Goal: Find contact information: Find contact information

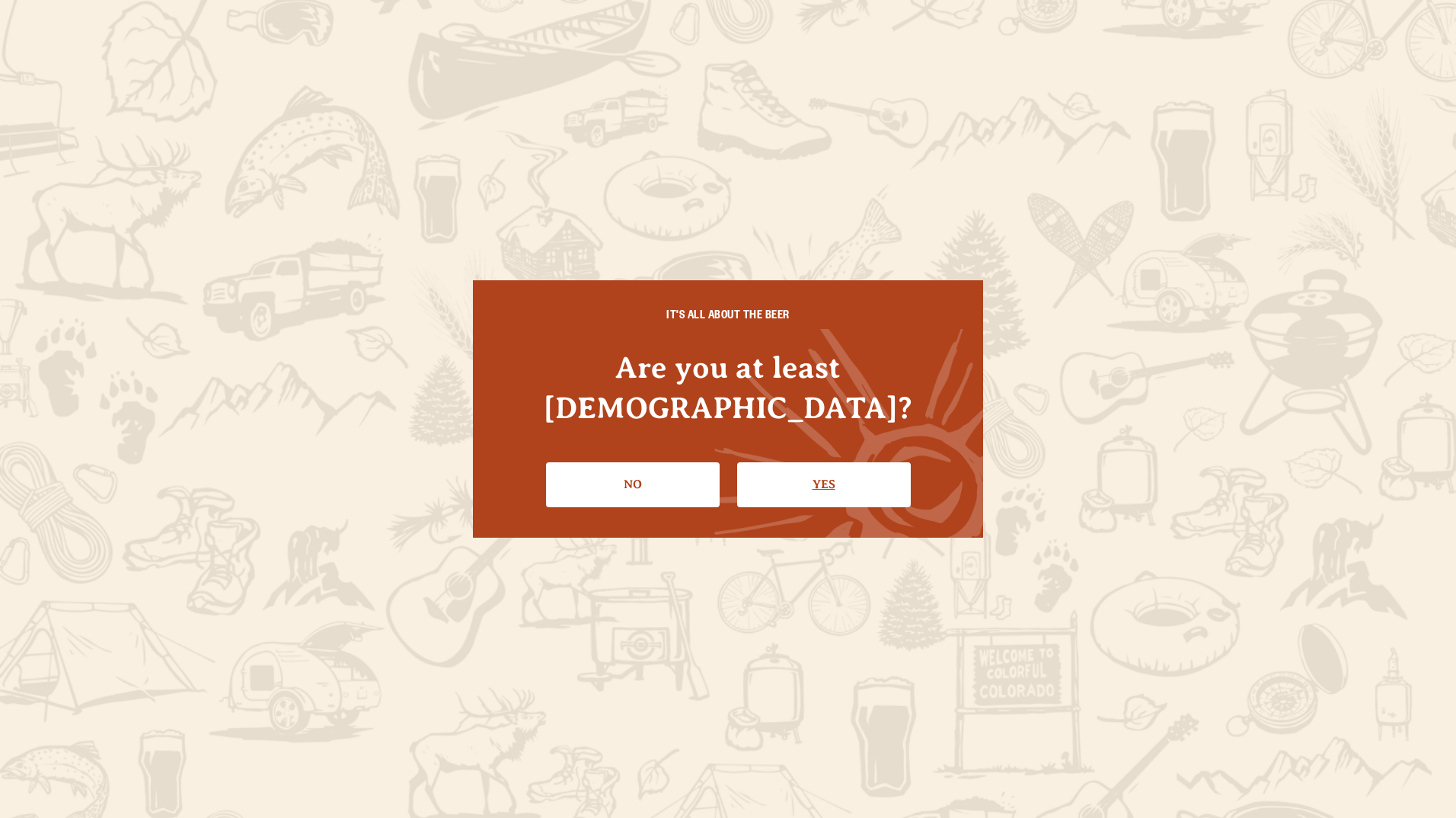
click at [869, 469] on link "Yes" at bounding box center [824, 484] width 173 height 44
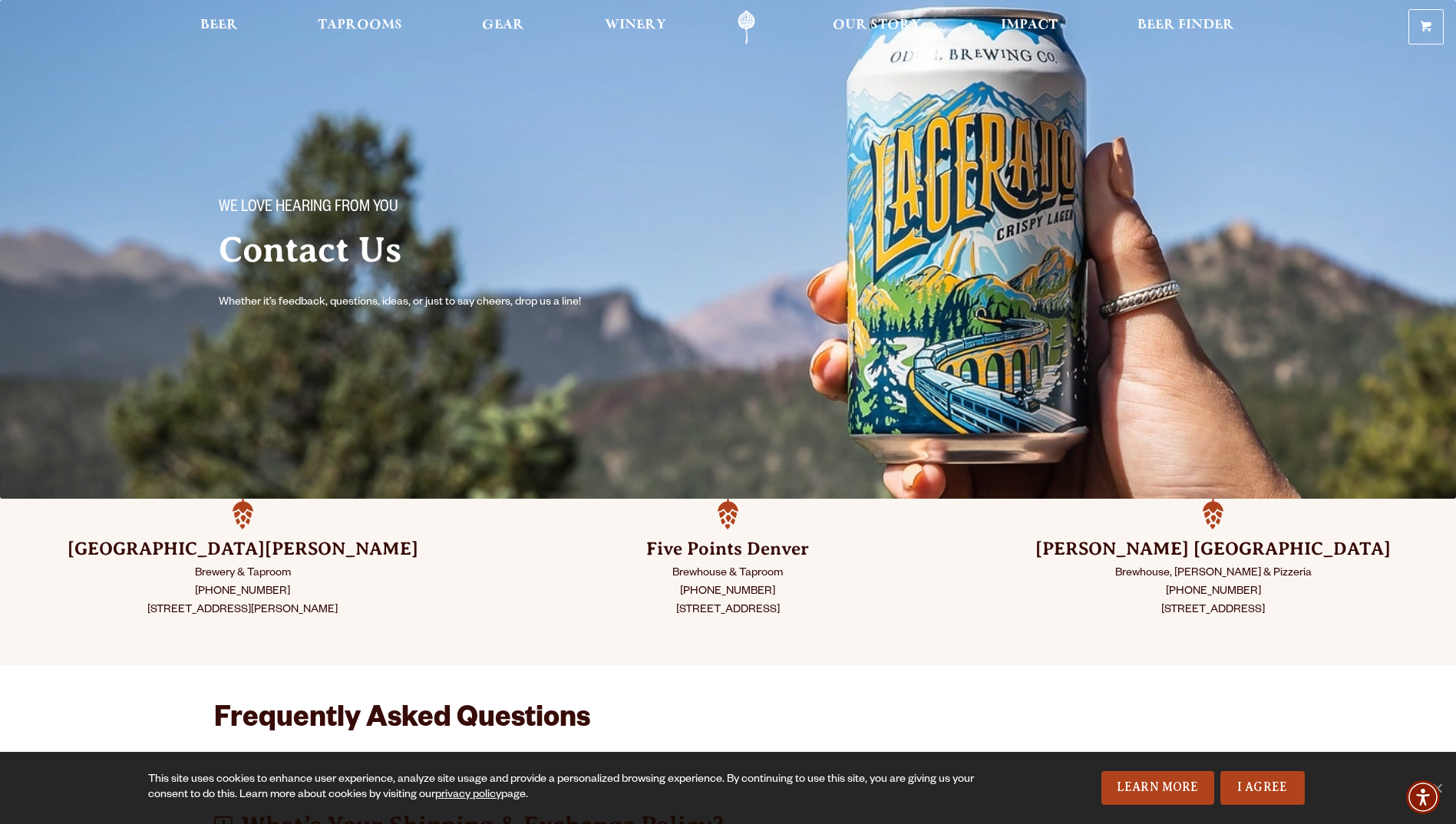
click at [734, 547] on h3 "Five Points Denver" at bounding box center [727, 549] width 409 height 25
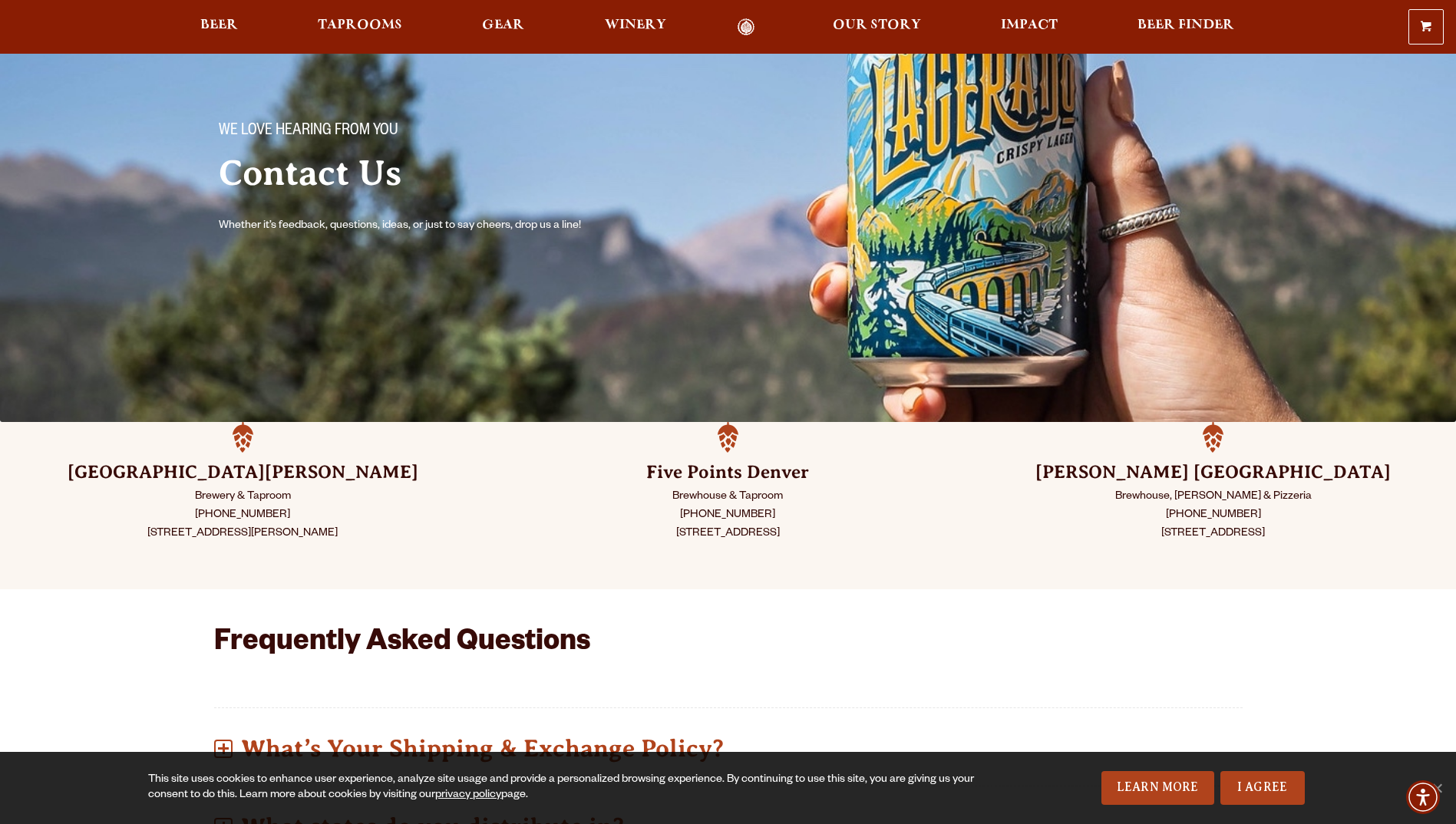
click at [725, 444] on div "Five Points Denver Brewhouse & Taproom (720) 795-7862 2945 Larimer St. Denver, …" at bounding box center [728, 506] width 485 height 167
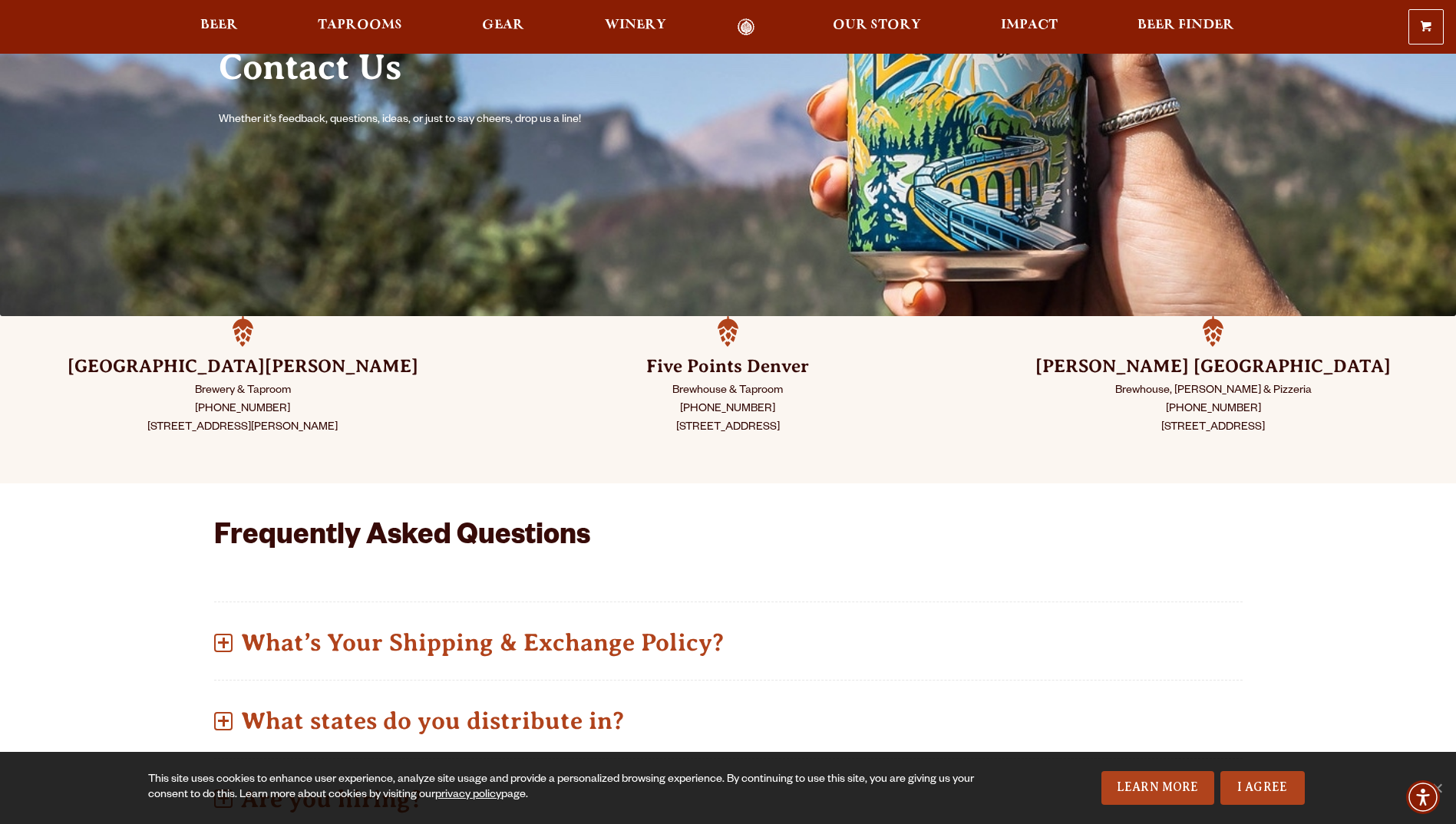
scroll to position [153, 0]
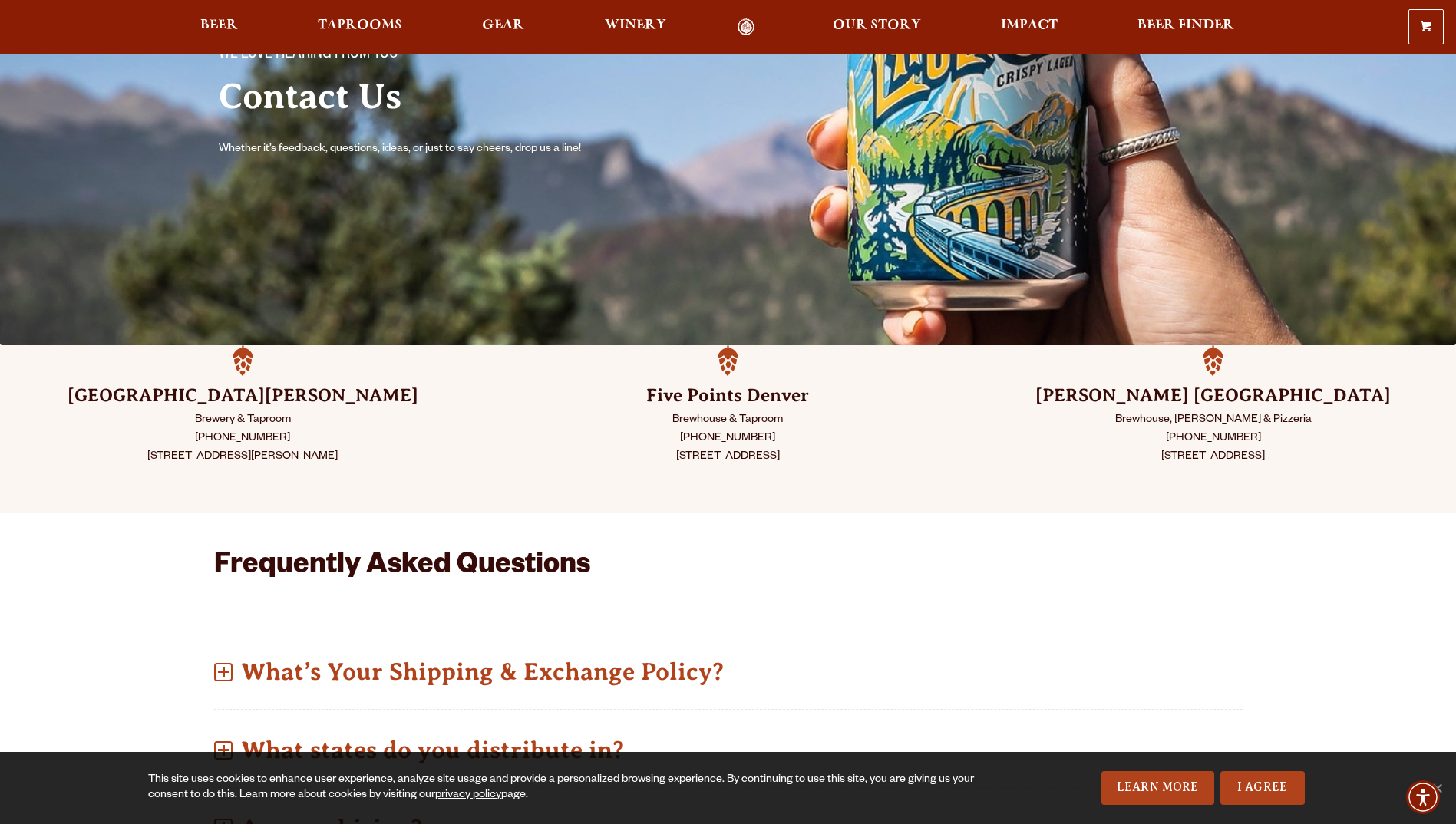
click at [757, 462] on p "Brewhouse & Taproom (720) 795-7862 2945 Larimer St. Denver, CO 80205" at bounding box center [727, 439] width 409 height 55
click at [700, 399] on h3 "Five Points Denver" at bounding box center [727, 396] width 409 height 25
click at [729, 360] on div "Five Points Denver Brewhouse & Taproom (720) 795-7862 2945 Larimer St. Denver, …" at bounding box center [728, 428] width 485 height 167
drag, startPoint x: 729, startPoint y: 360, endPoint x: 716, endPoint y: 415, distance: 56.5
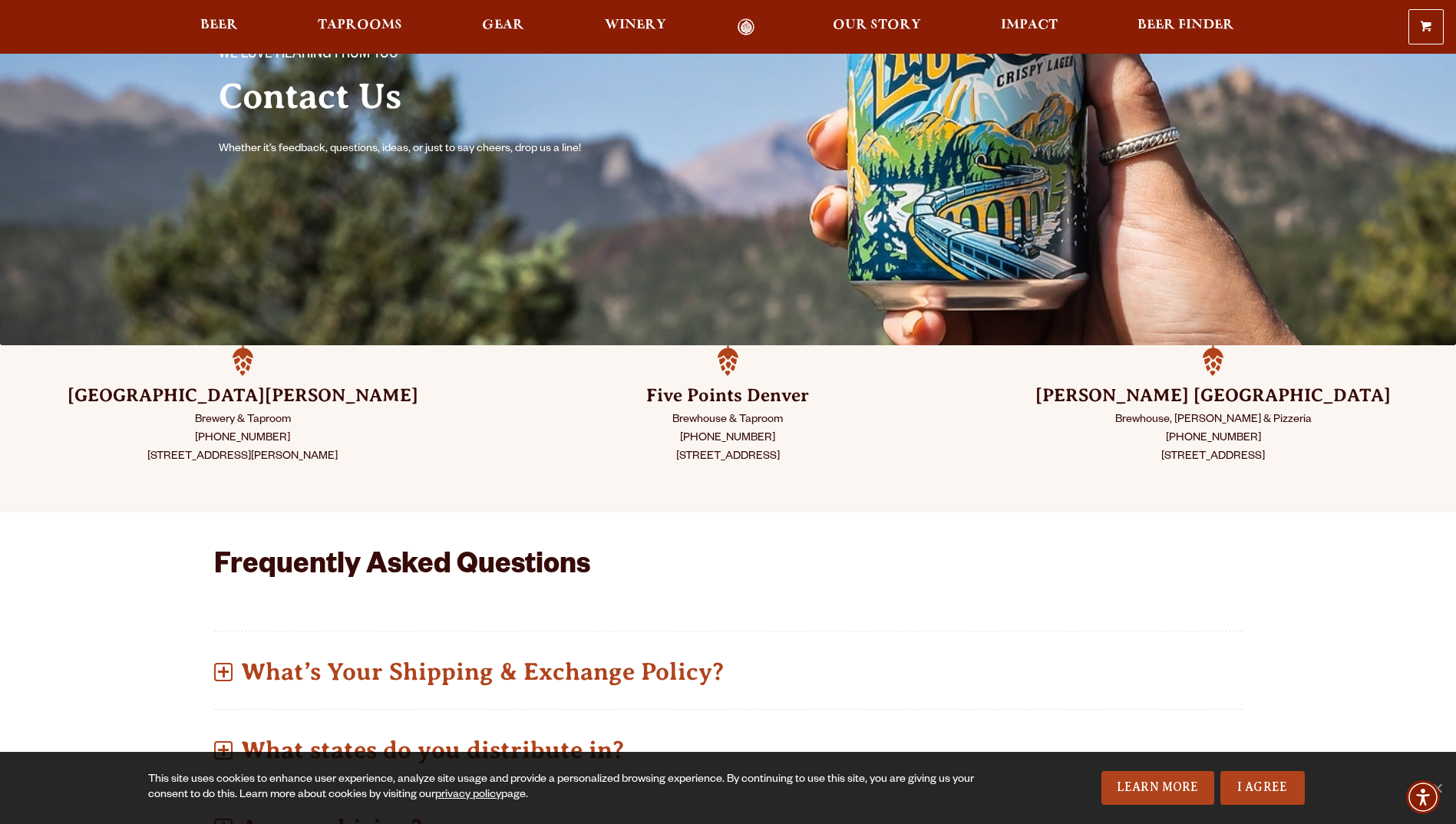
click at [716, 415] on p "Brewhouse & Taproom (720) 795-7862 2945 Larimer St. Denver, CO 80205" at bounding box center [727, 439] width 409 height 55
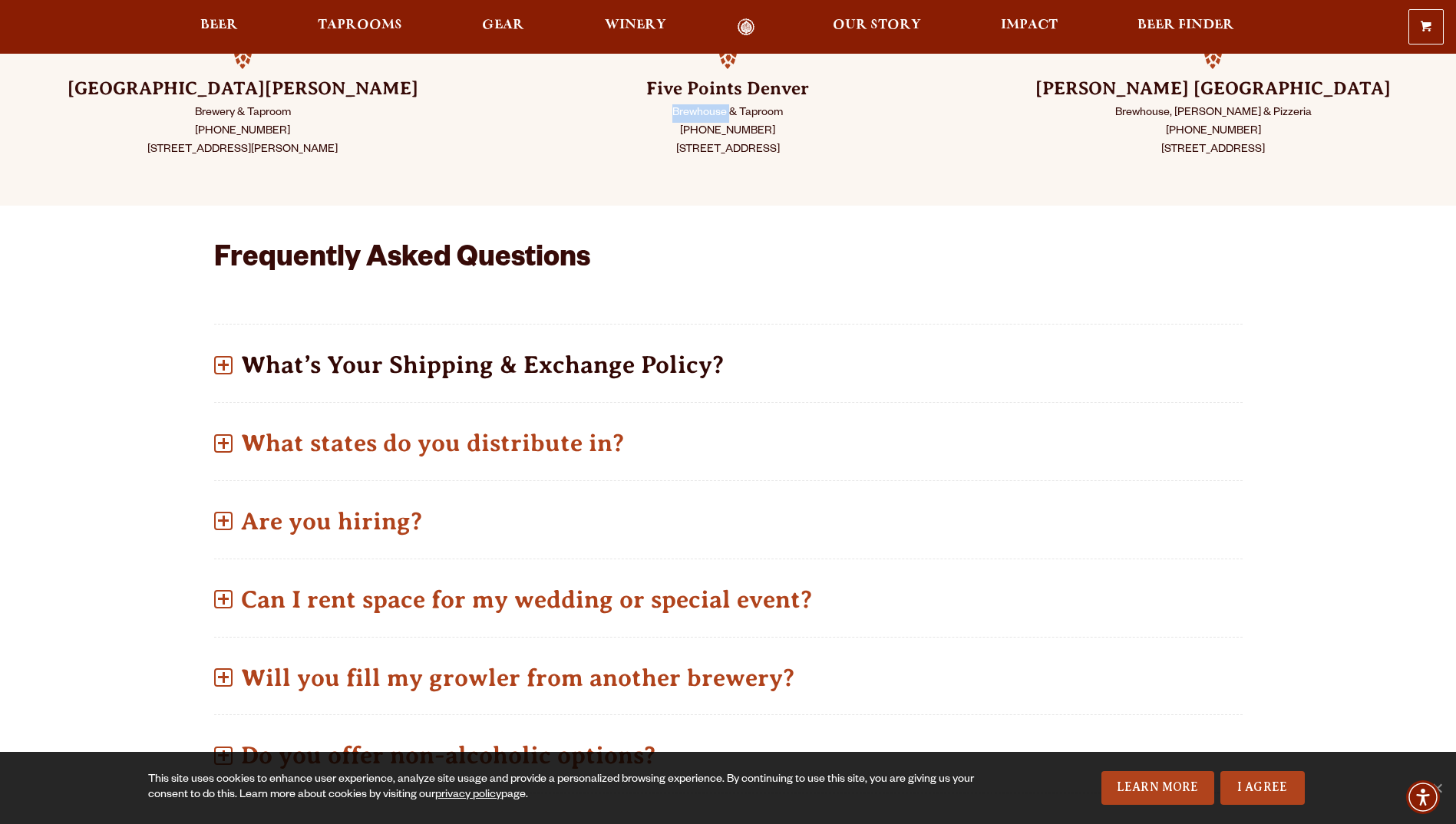
scroll to position [77, 0]
